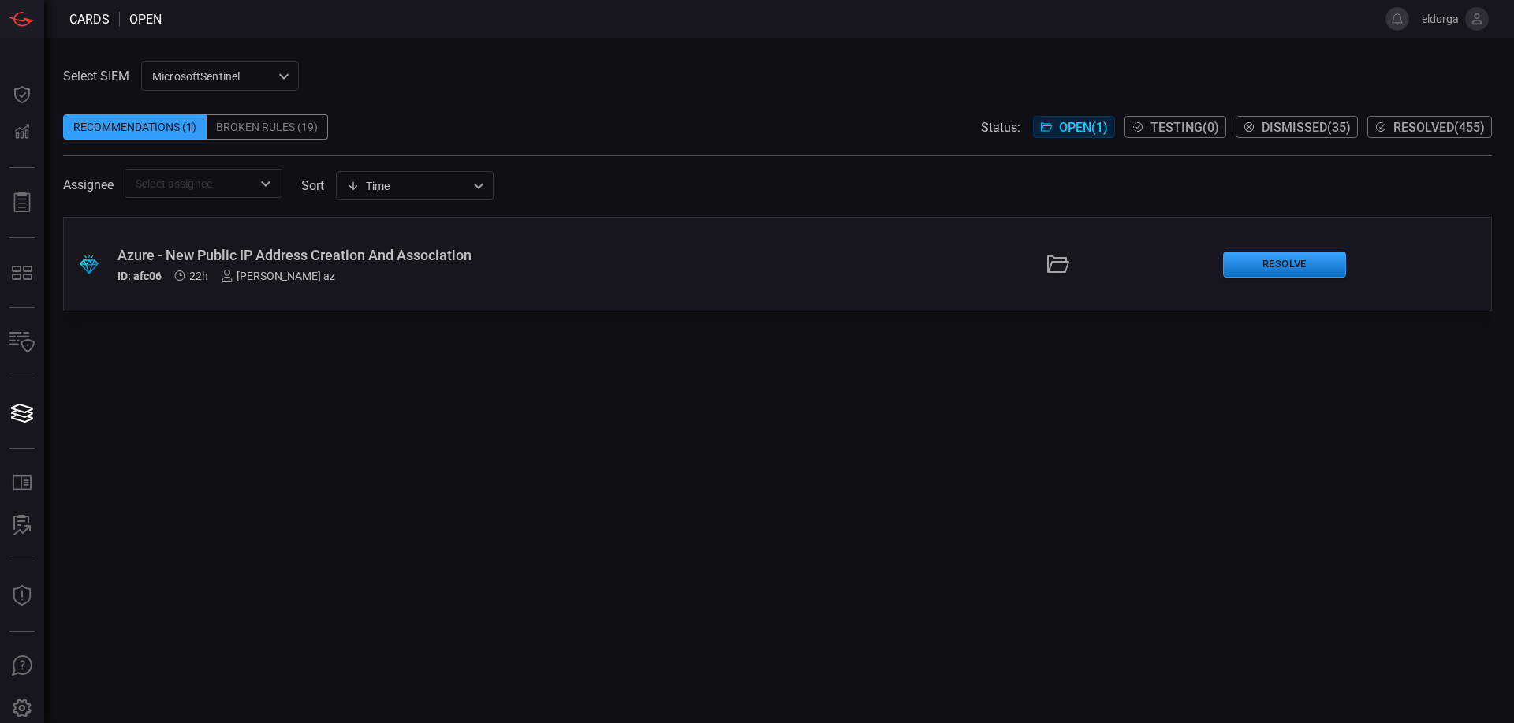
click at [188, 72] on div "MicrosoftSentinel 11c42ee3-b155-483d-a504-5846815c378e ​" at bounding box center [220, 75] width 158 height 29
click at [546, 73] on div at bounding box center [757, 361] width 1514 height 723
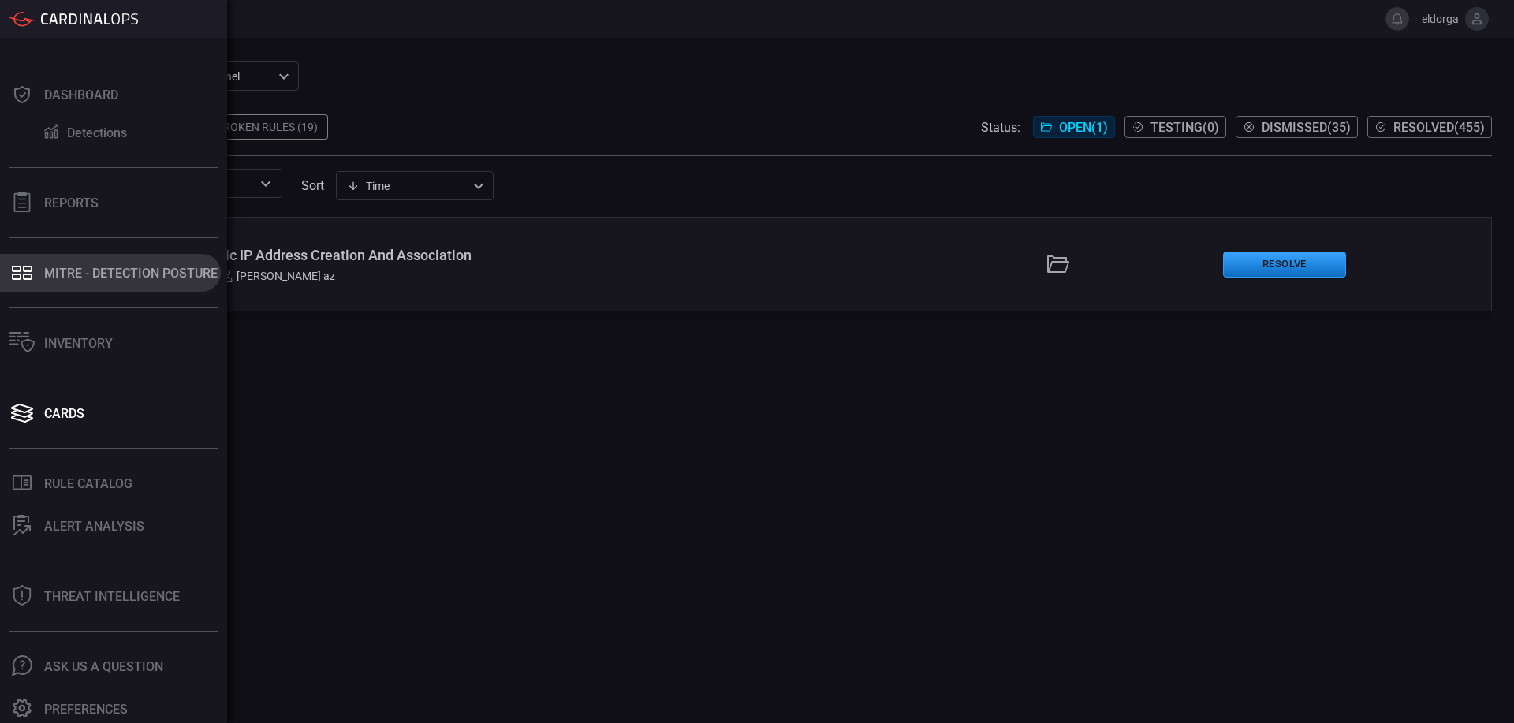
click at [90, 275] on div "MITRE - Detection Posture" at bounding box center [130, 273] width 173 height 15
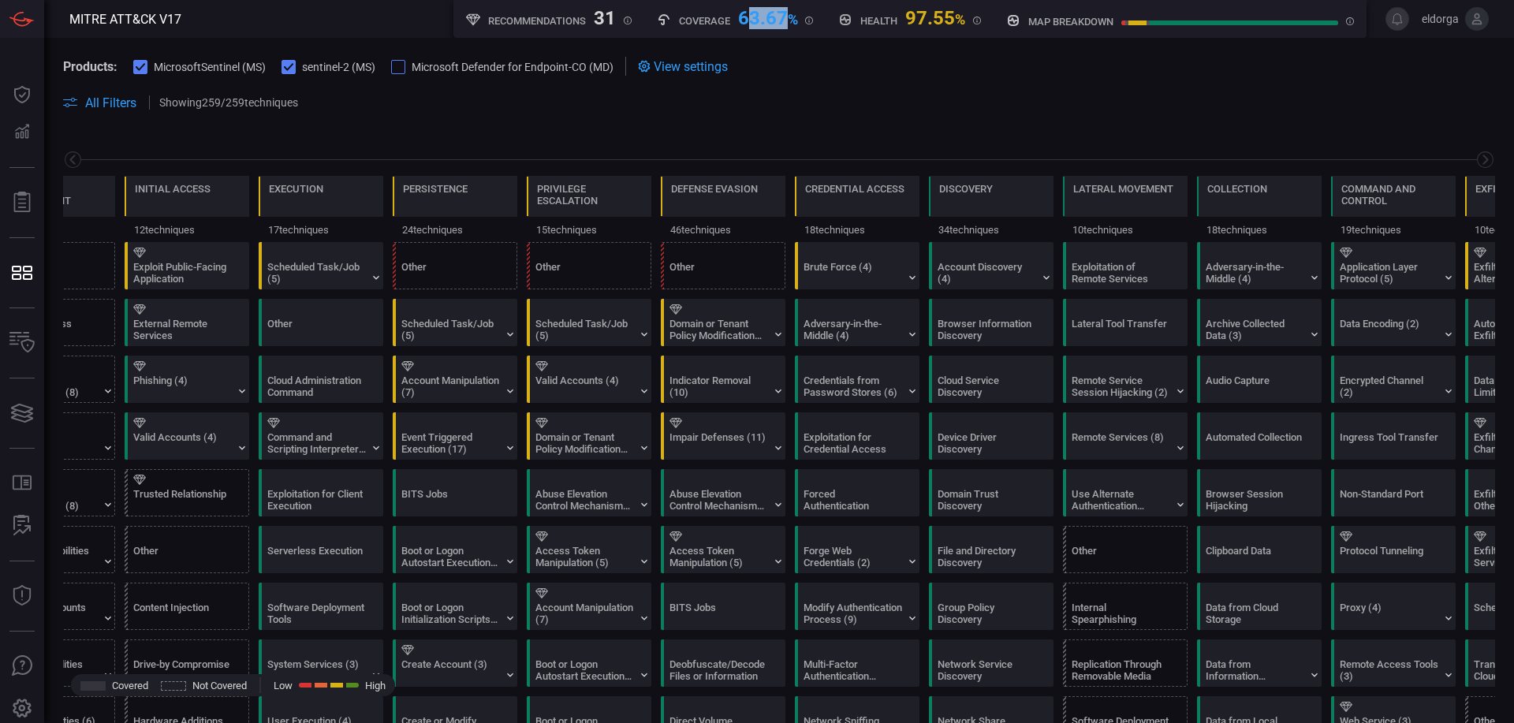
drag, startPoint x: 743, startPoint y: 16, endPoint x: 787, endPoint y: 10, distance: 43.7
click at [787, 10] on div "63.67 %" at bounding box center [768, 16] width 60 height 19
click at [730, 17] on div "Coverage 63.67 %" at bounding box center [735, 17] width 157 height 20
drag, startPoint x: 738, startPoint y: 17, endPoint x: 781, endPoint y: 19, distance: 43.4
click at [781, 19] on div "63.67 %" at bounding box center [768, 16] width 60 height 19
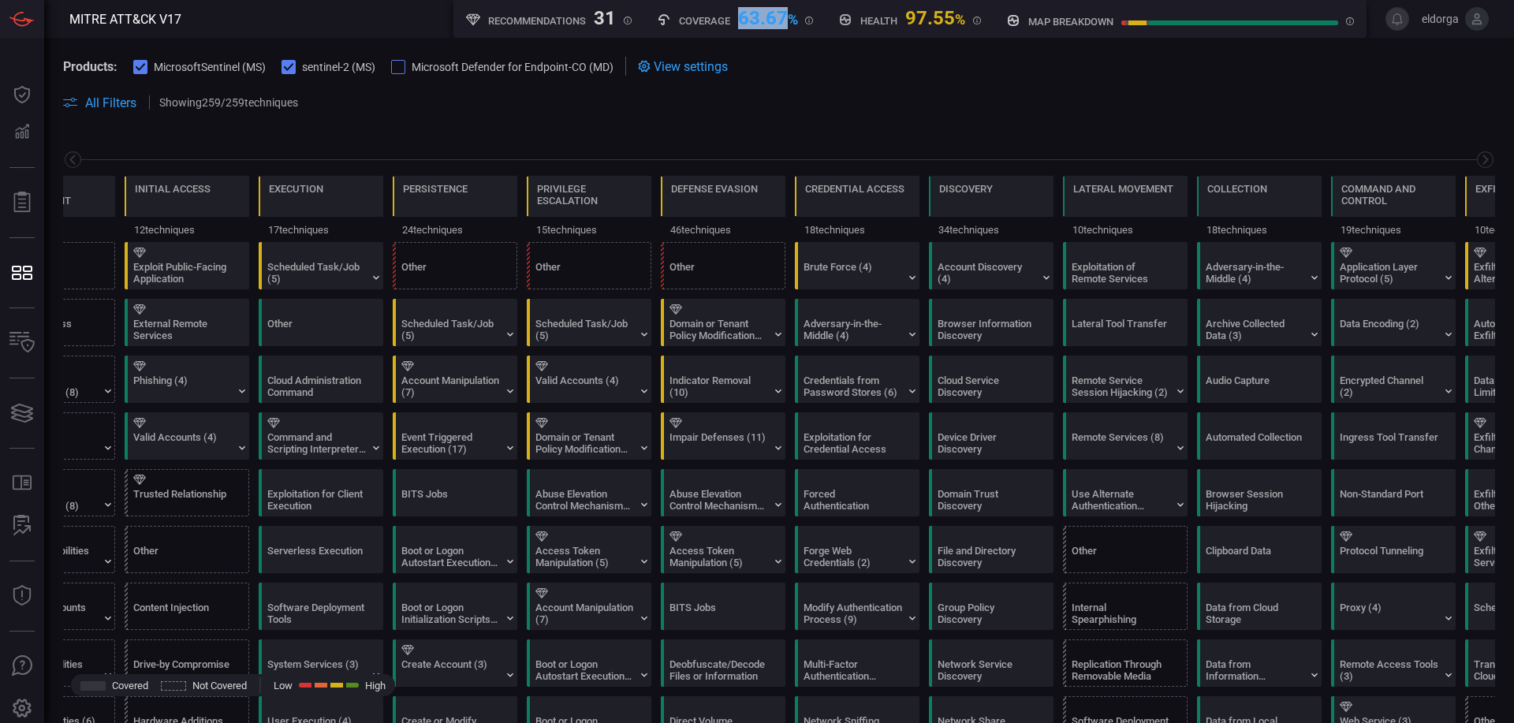
click at [770, 26] on div "63.67 %" at bounding box center [768, 16] width 60 height 19
drag, startPoint x: 912, startPoint y: 20, endPoint x: 997, endPoint y: 17, distance: 85.2
click at [997, 17] on div "Recommendations 31 Coverage 63.67 % MITRE ATT&CK techniques coverage by rules H…" at bounding box center [909, 19] width 913 height 38
click at [1004, 42] on div "Products: MicrosoftSentinel (MS) sentinel-2 (MS) Microsoft Defender for Endpoin…" at bounding box center [778, 84] width 1469 height 93
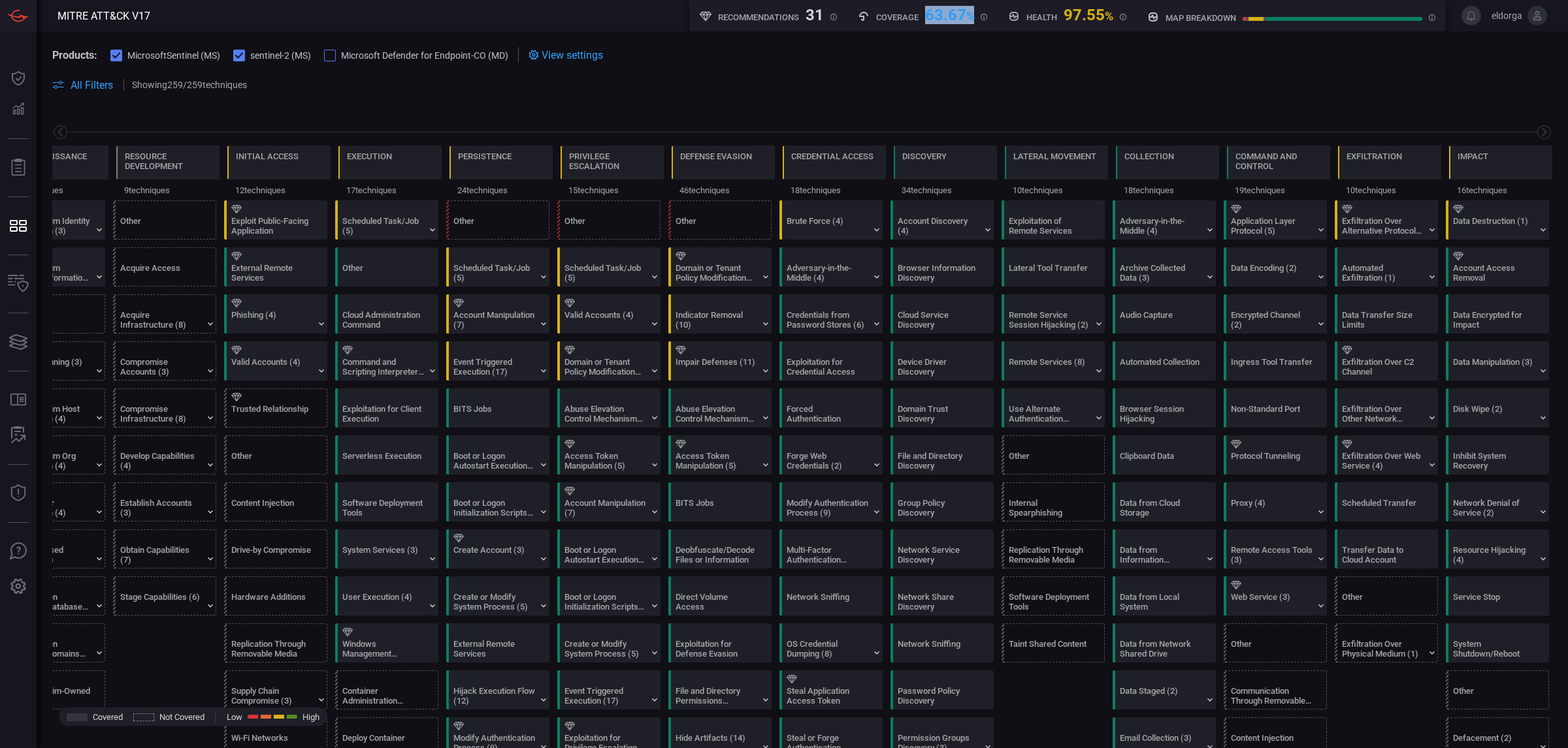
drag, startPoint x: 925, startPoint y: 14, endPoint x: 971, endPoint y: 17, distance: 46.1
click at [971, 17] on div "63.67 %" at bounding box center [950, 13] width 50 height 16
click at [420, 57] on span "Microsoft Defender for Endpoint-CO (MD)" at bounding box center [424, 55] width 167 height 11
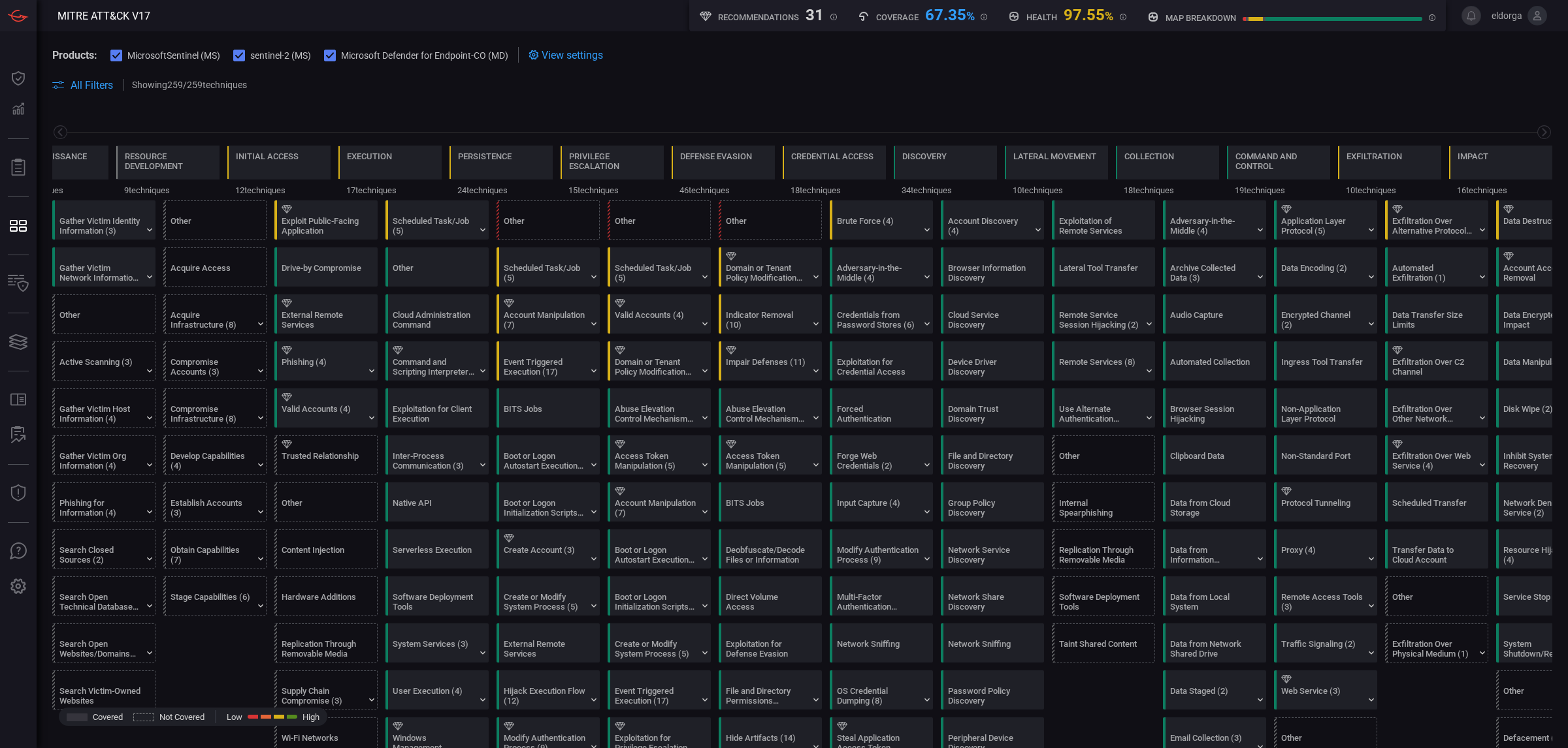
scroll to position [0, 62]
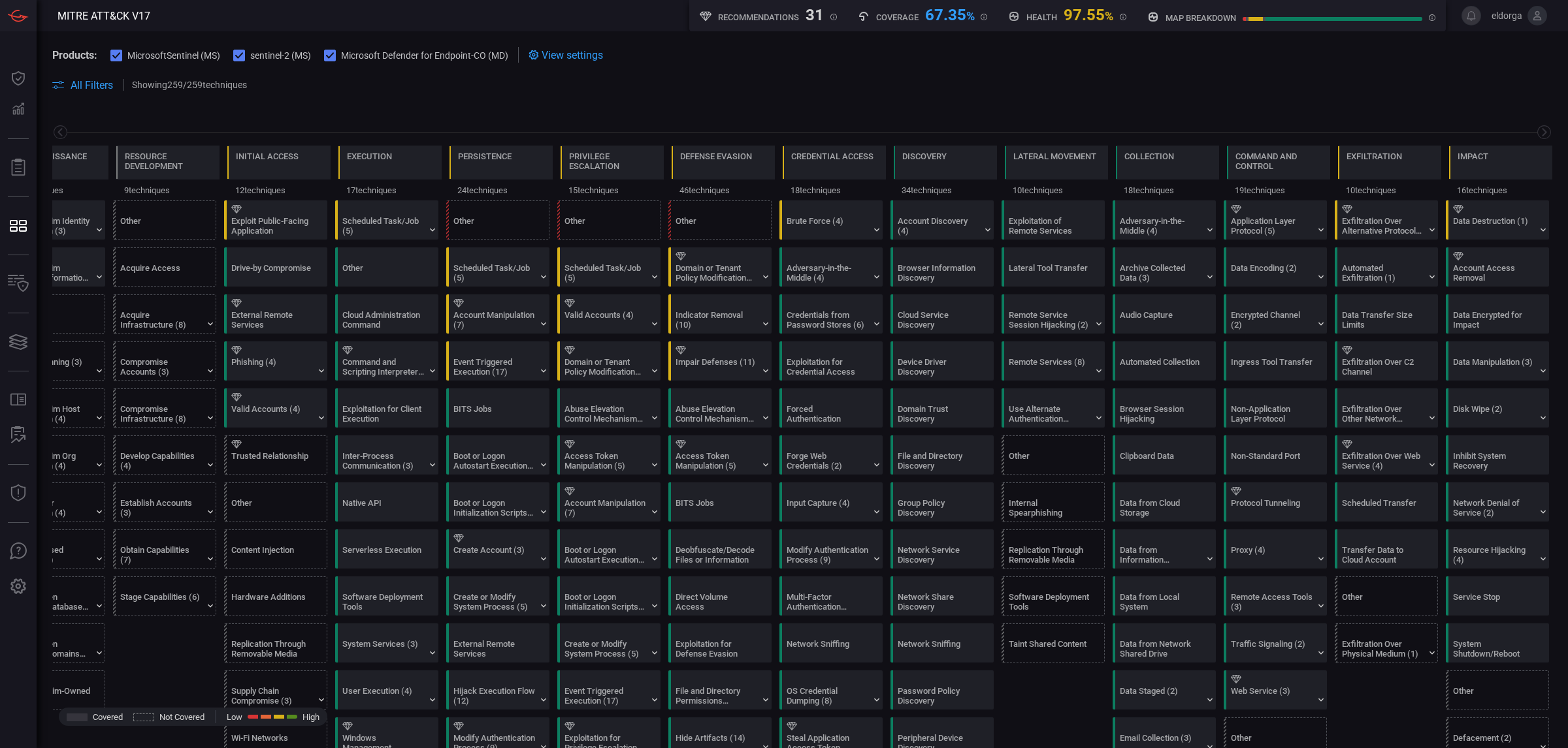
click at [438, 51] on span "Microsoft Defender for Endpoint-CO (MD)" at bounding box center [424, 55] width 167 height 11
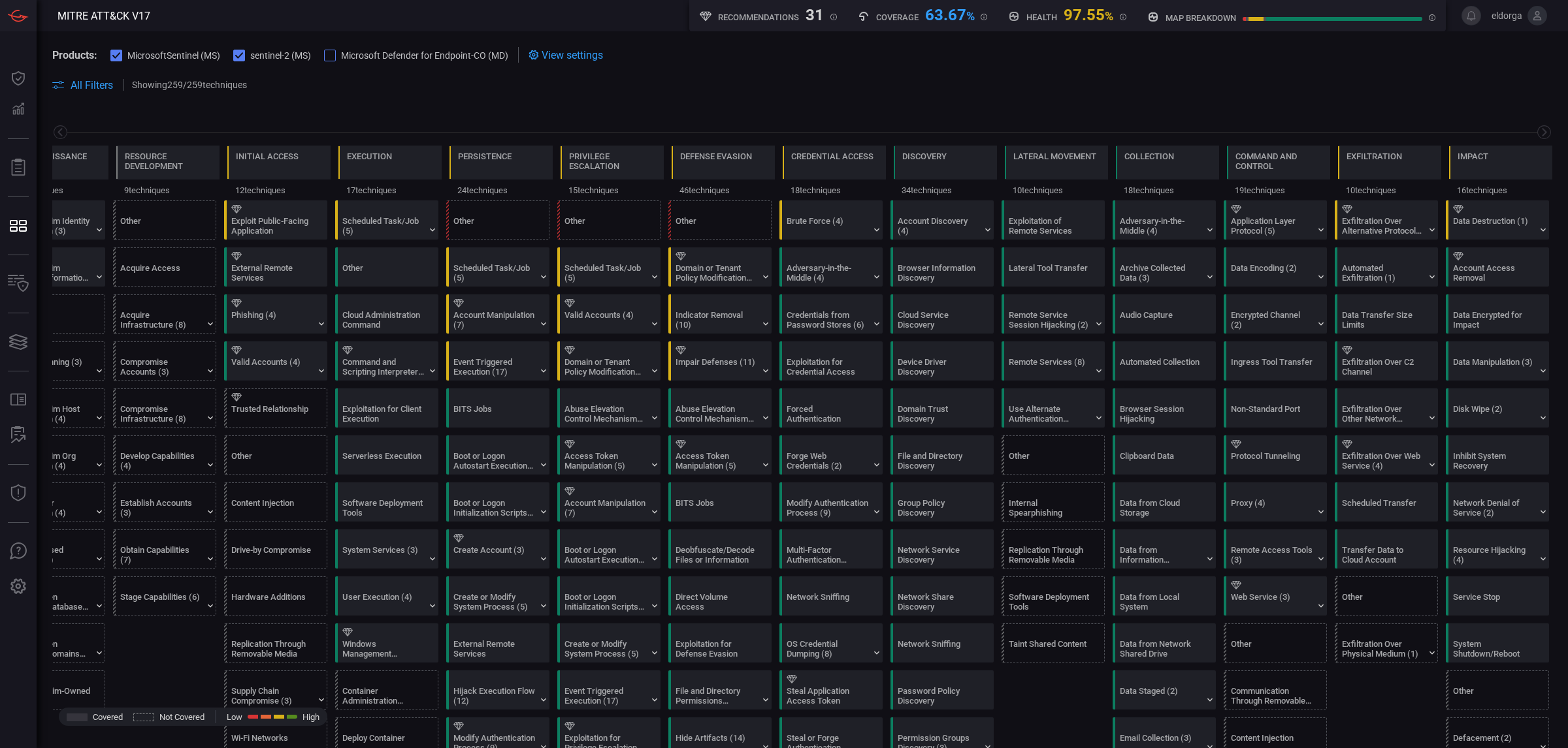
click at [438, 51] on span "Microsoft Defender for Endpoint-CO (MD)" at bounding box center [424, 55] width 167 height 11
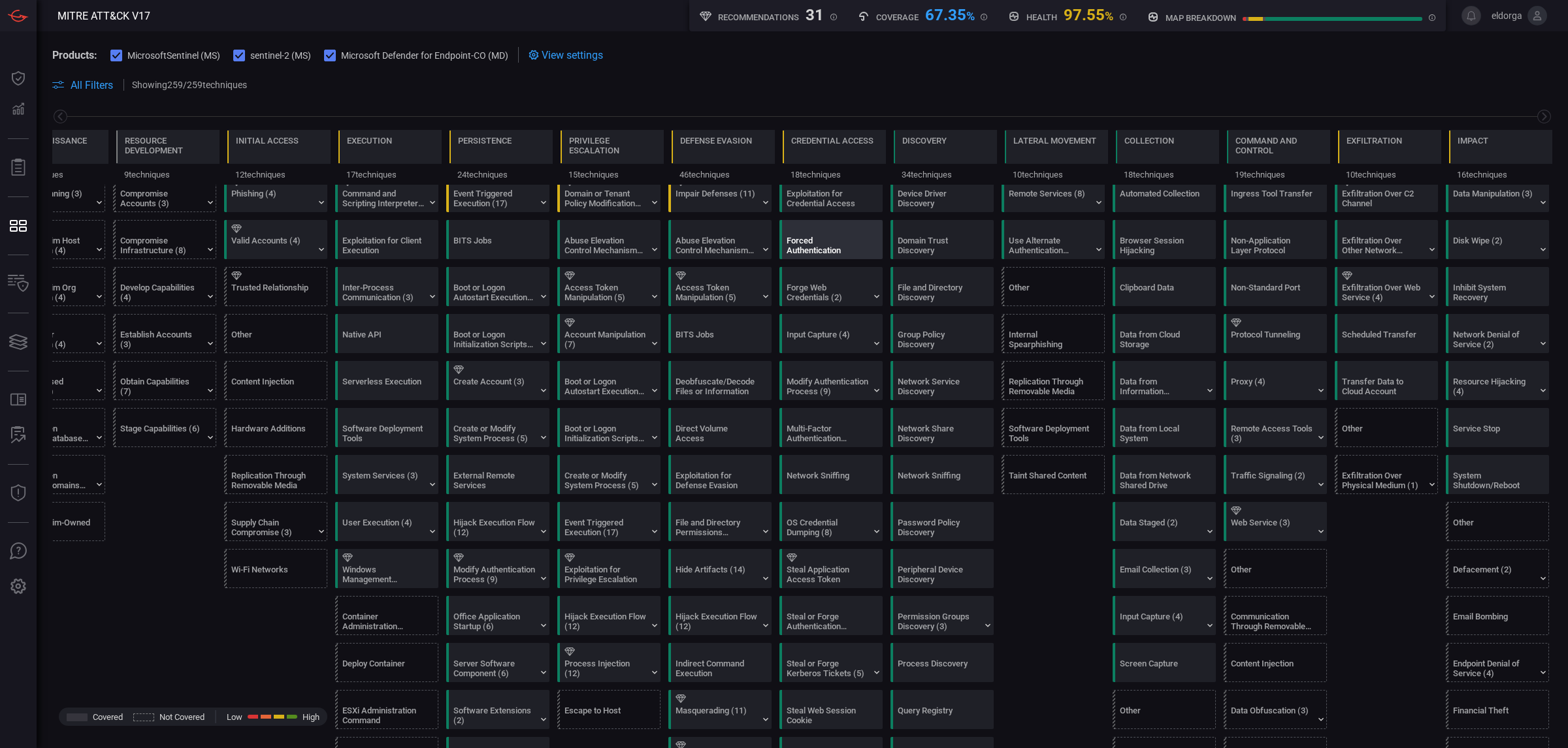
scroll to position [0, 0]
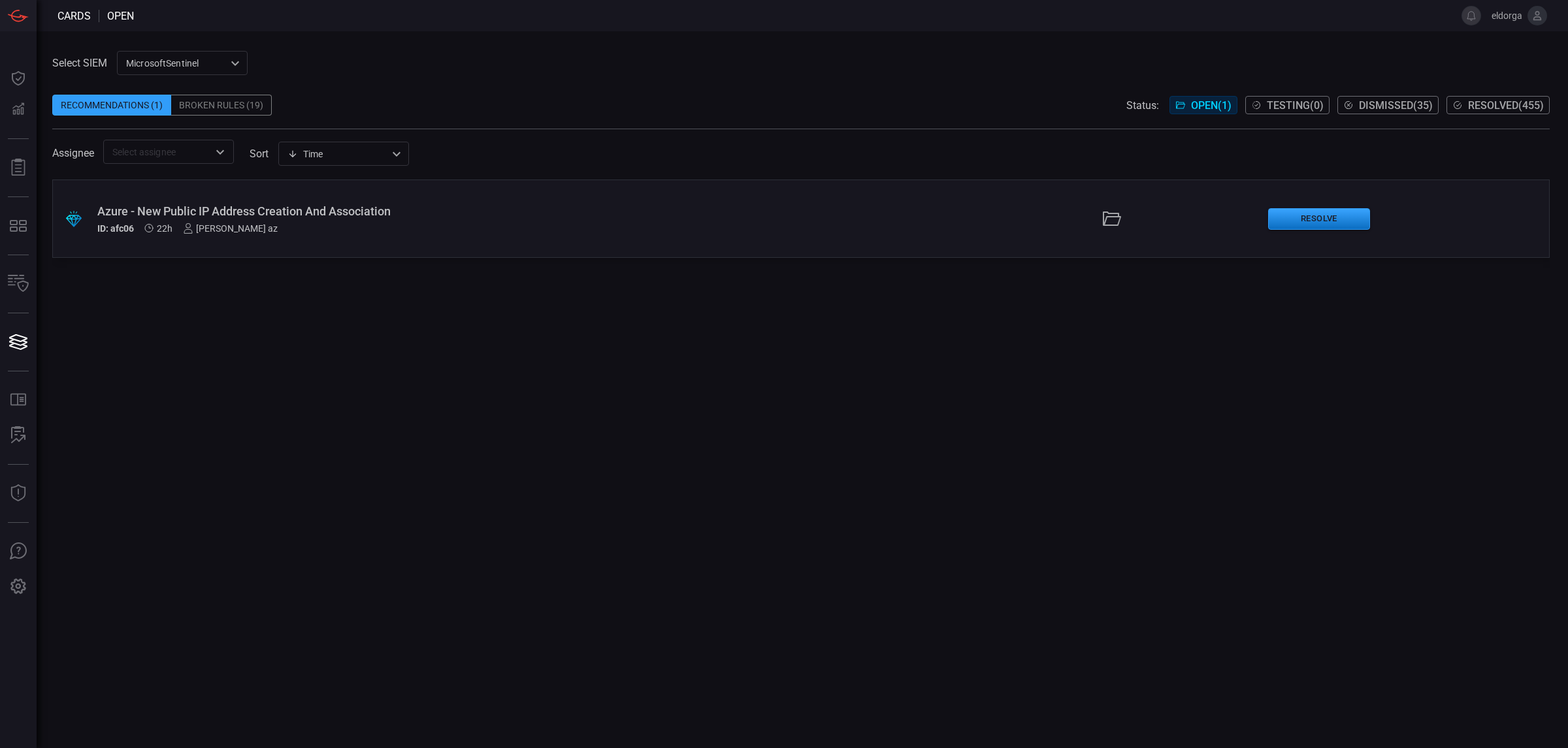
click at [1523, 18] on span "eldorga" at bounding box center [1516, 16] width 60 height 20
click at [1517, 14] on span "eldorga" at bounding box center [1503, 16] width 36 height 11
click at [1532, 17] on icon at bounding box center [1537, 16] width 12 height 12
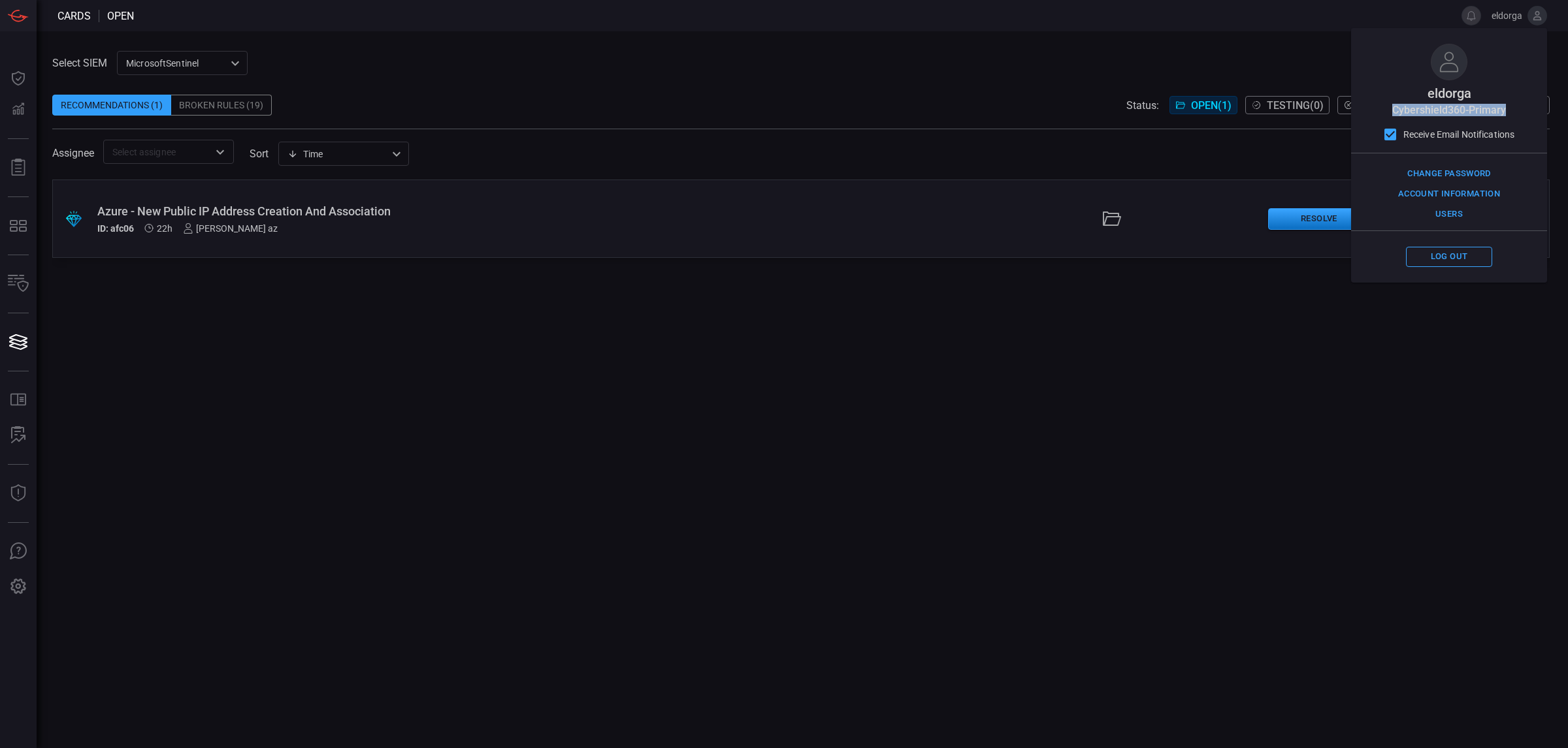
drag, startPoint x: 1504, startPoint y: 109, endPoint x: 1389, endPoint y: 111, distance: 115.0
click at [1389, 111] on div "eldorga cybershield360-primary Receive Email Notifications Change Password Acco…" at bounding box center [1449, 155] width 196 height 254
copy span "cybershield360-primary"
